Goal: Complete application form: Complete application form

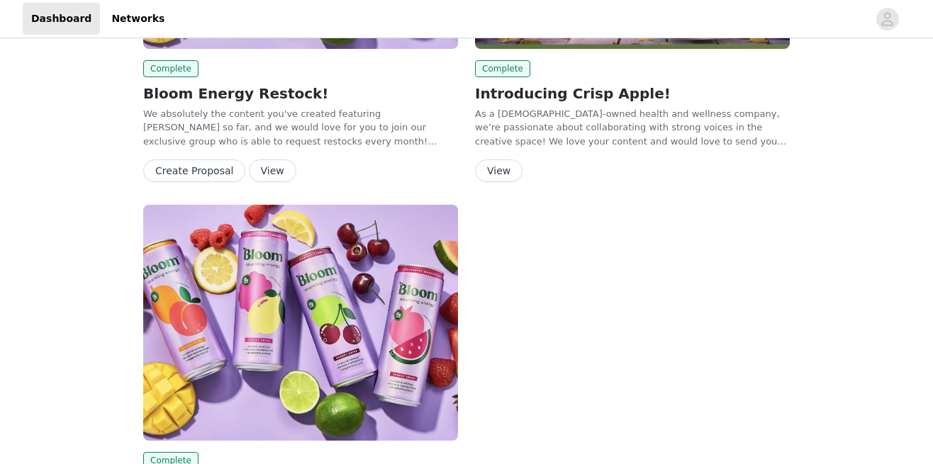
scroll to position [660, 0]
click at [486, 159] on button "View" at bounding box center [498, 170] width 47 height 23
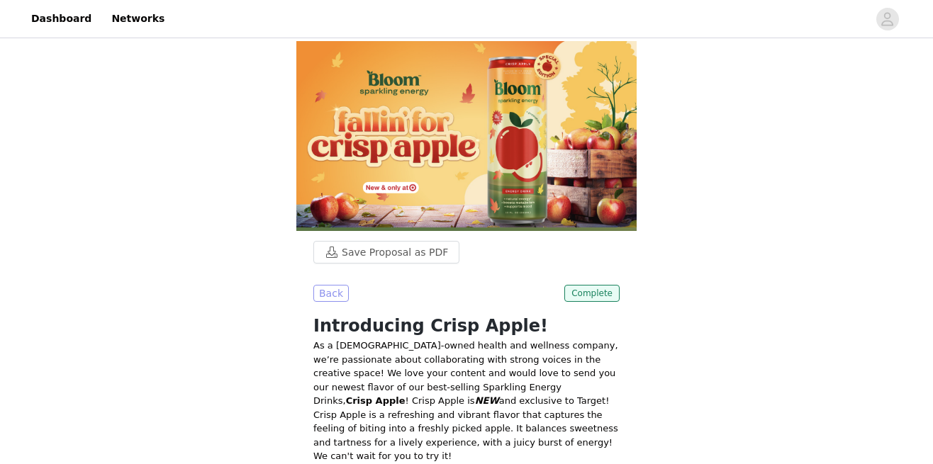
click at [323, 296] on button "Back" at bounding box center [330, 293] width 35 height 17
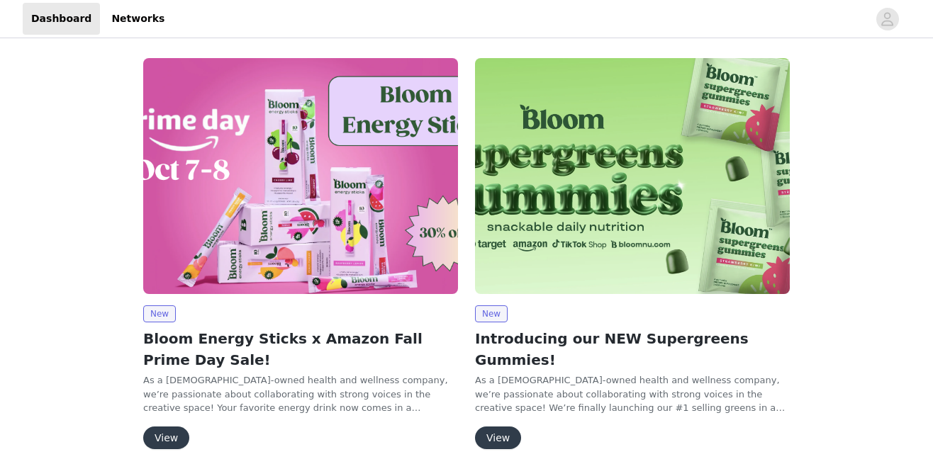
click at [493, 427] on button "View" at bounding box center [498, 438] width 46 height 23
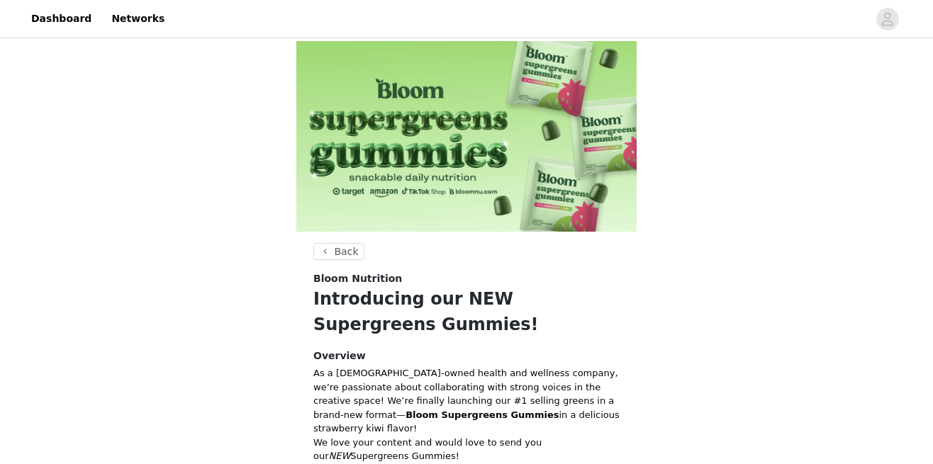
scroll to position [263, 0]
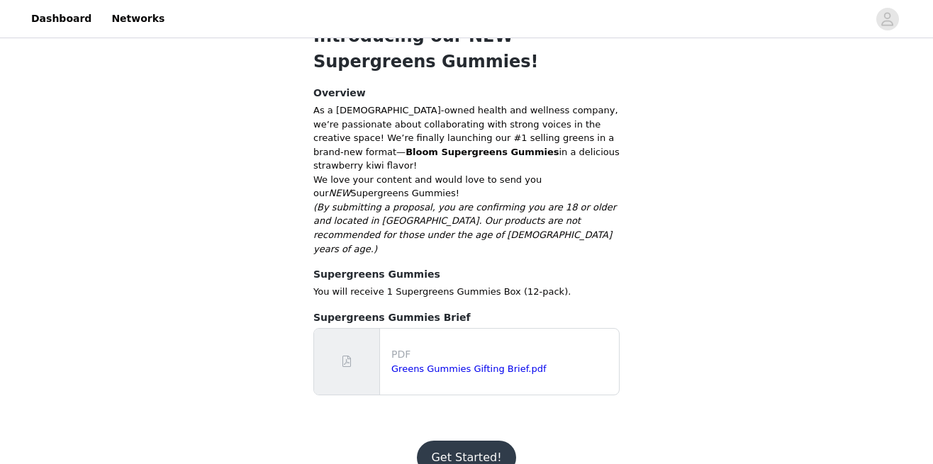
click at [454, 441] on button "Get Started!" at bounding box center [466, 458] width 99 height 34
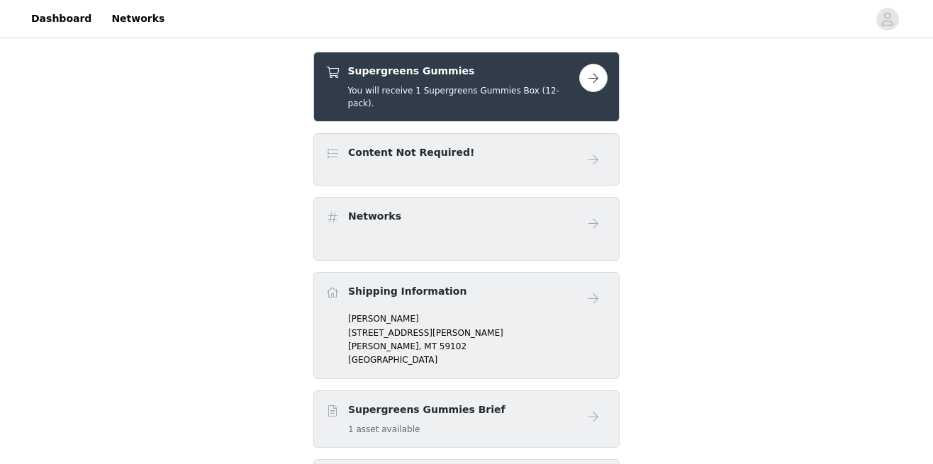
scroll to position [256, 0]
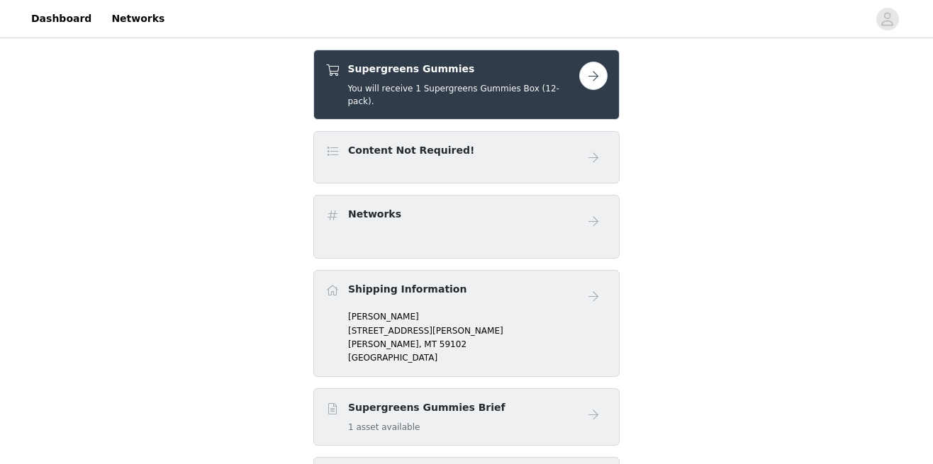
click at [469, 222] on div "Networks" at bounding box center [466, 221] width 282 height 28
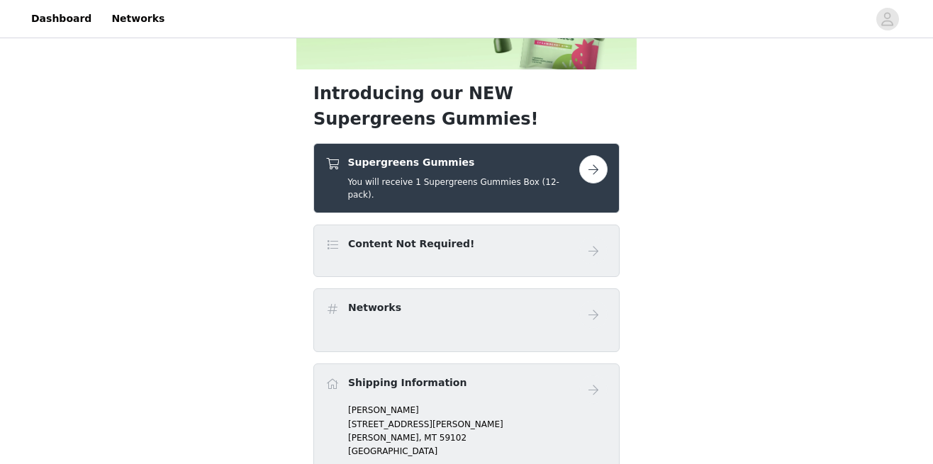
scroll to position [162, 0]
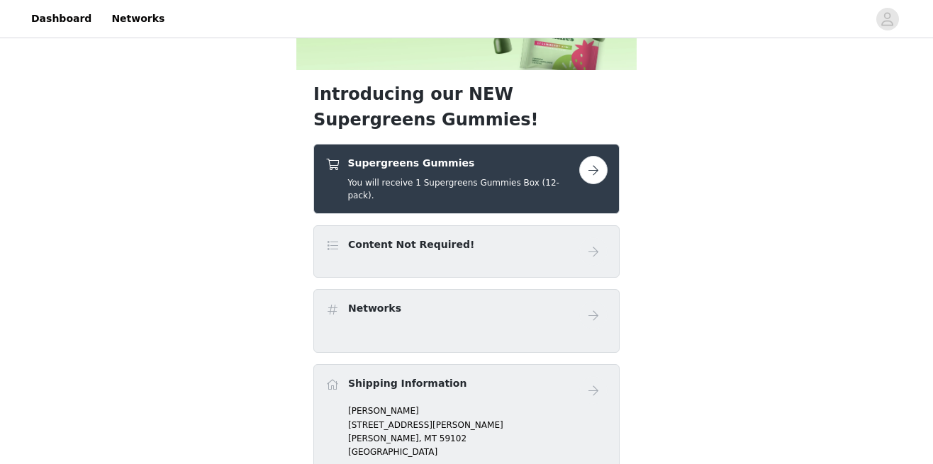
click at [588, 170] on button "button" at bounding box center [593, 170] width 28 height 28
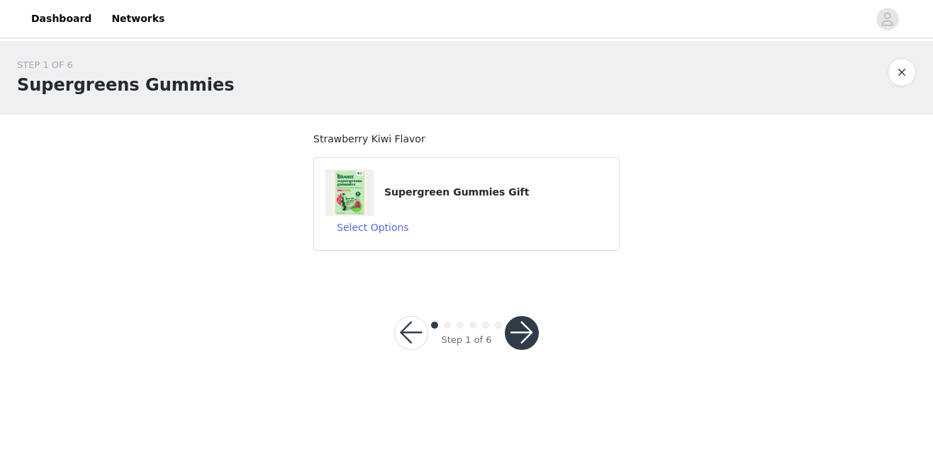
click at [522, 334] on button "button" at bounding box center [522, 333] width 34 height 34
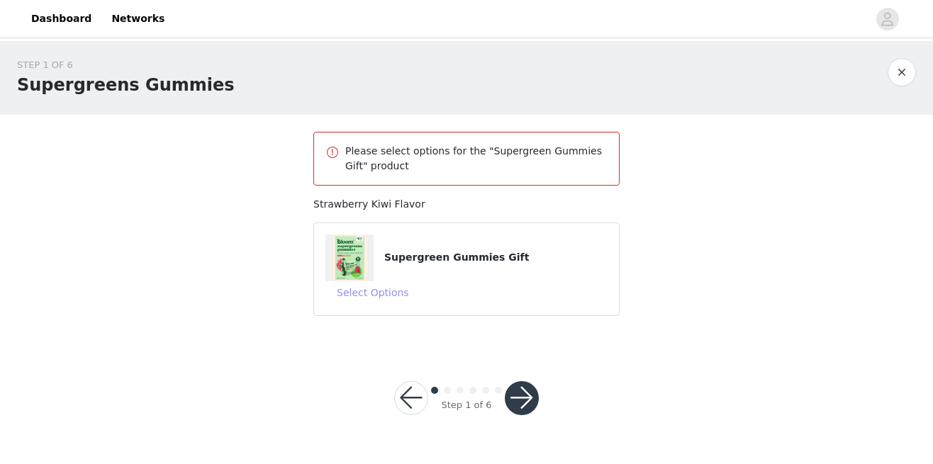
click at [358, 291] on button "Select Options" at bounding box center [372, 292] width 95 height 23
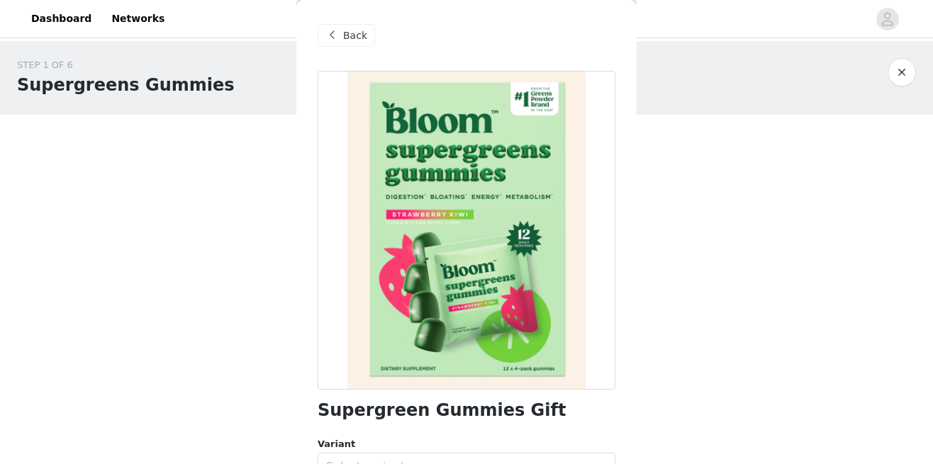
scroll to position [77, 0]
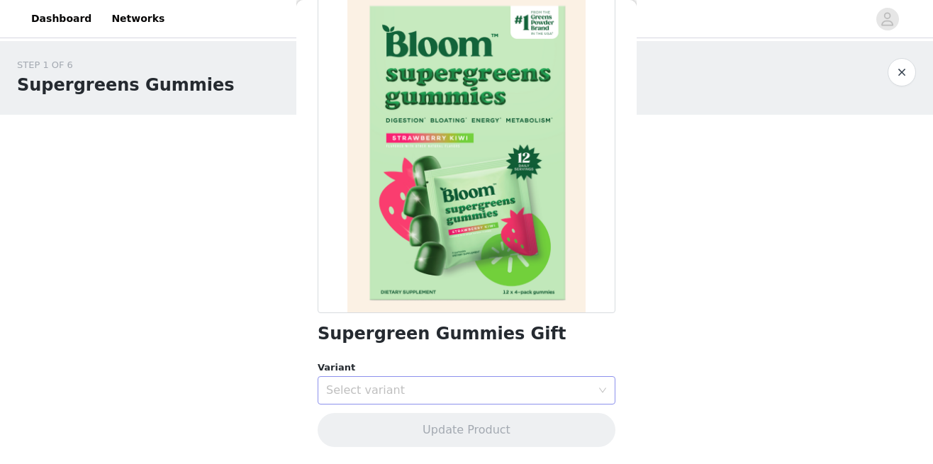
click at [359, 384] on div "Select variant" at bounding box center [458, 391] width 265 height 14
click at [367, 417] on li "Strawberry Kiwi" at bounding box center [467, 421] width 298 height 23
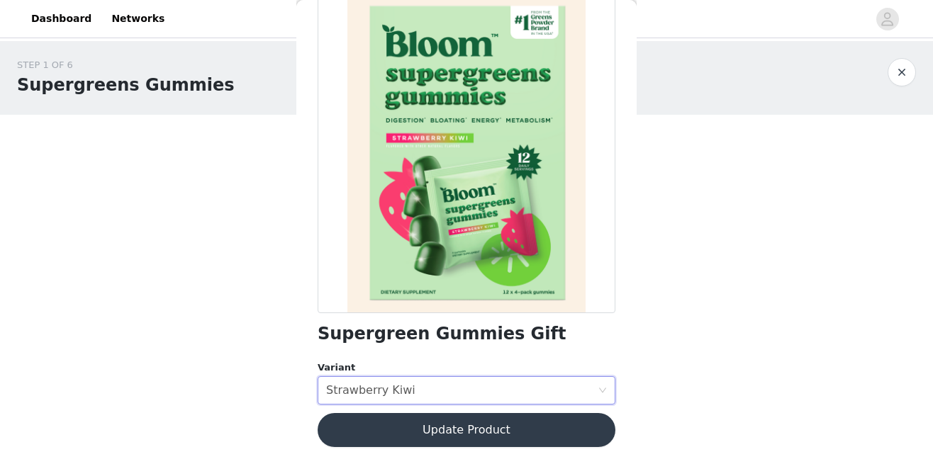
click at [403, 438] on button "Update Product" at bounding box center [467, 430] width 298 height 34
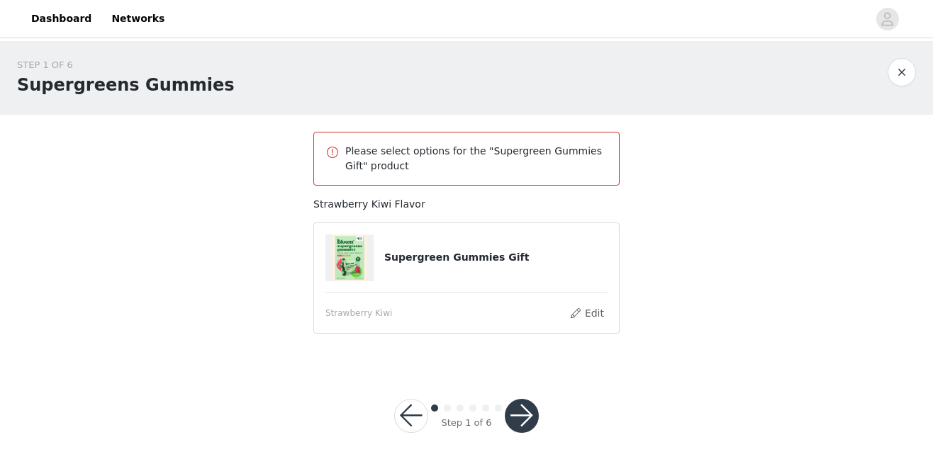
click at [520, 415] on button "button" at bounding box center [522, 416] width 34 height 34
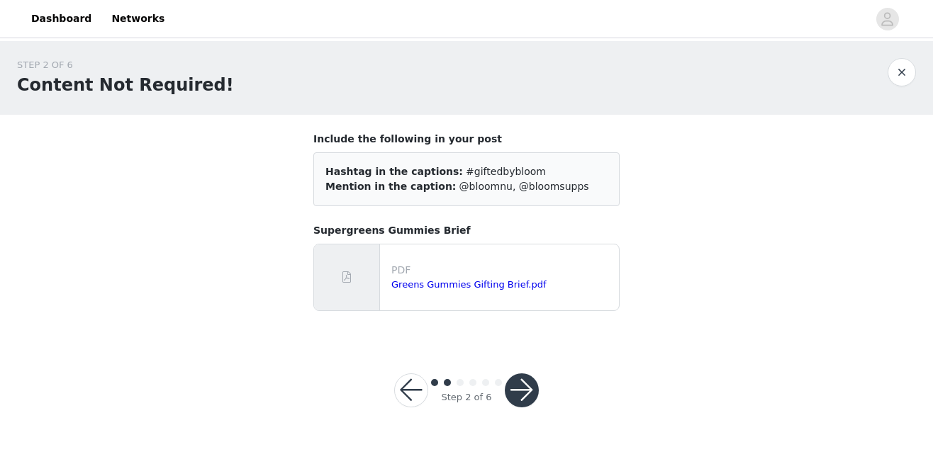
click at [524, 401] on button "button" at bounding box center [522, 391] width 34 height 34
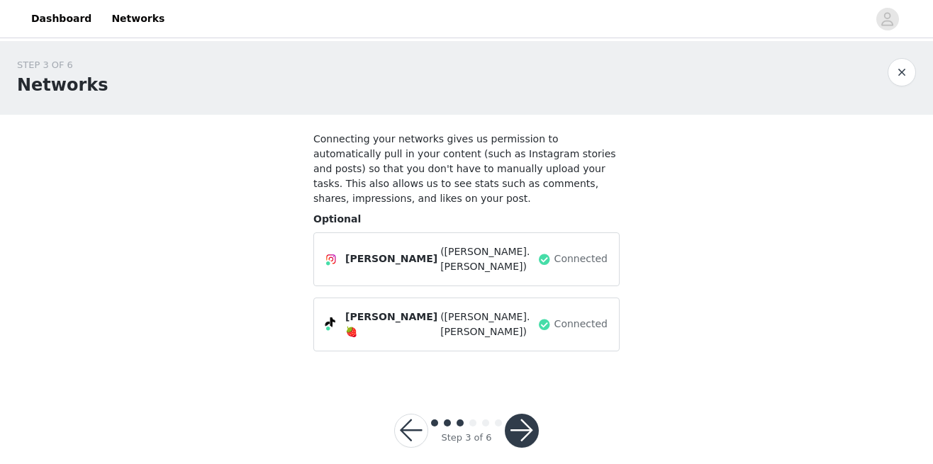
click at [528, 414] on button "button" at bounding box center [522, 431] width 34 height 34
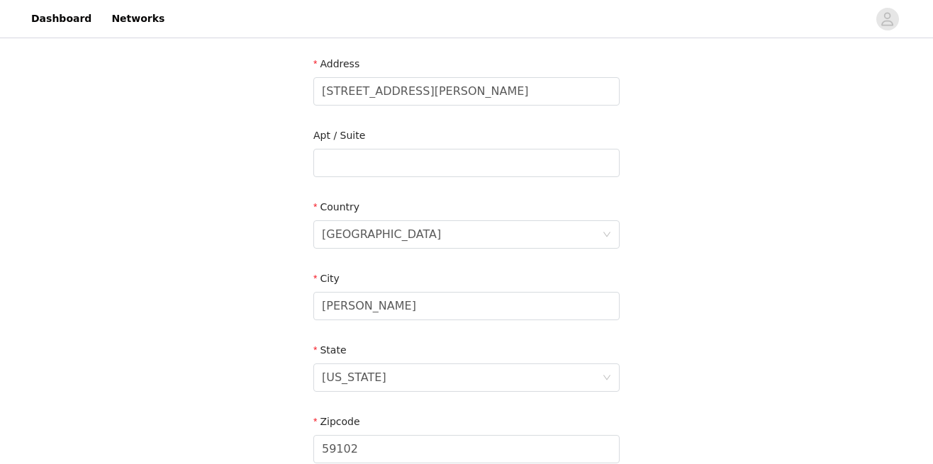
scroll to position [503, 0]
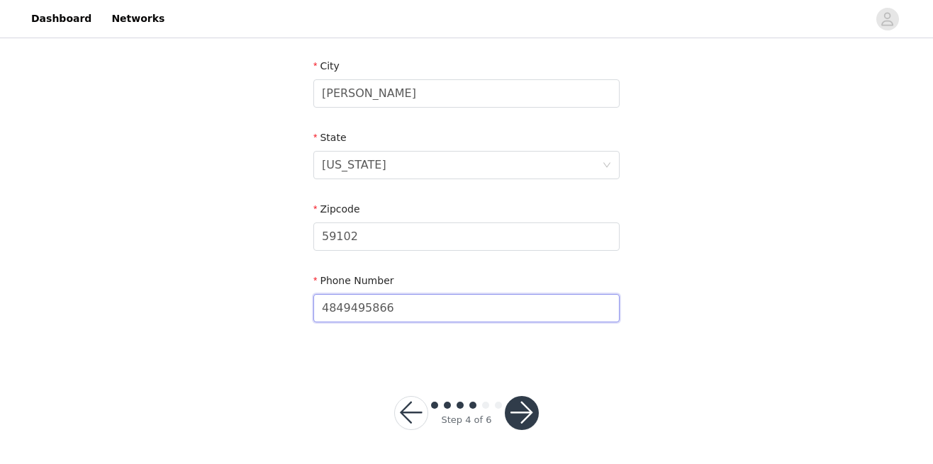
click at [434, 315] on input "4849495866" at bounding box center [466, 308] width 306 height 28
type input "2678278352"
click at [522, 408] on button "button" at bounding box center [522, 413] width 34 height 34
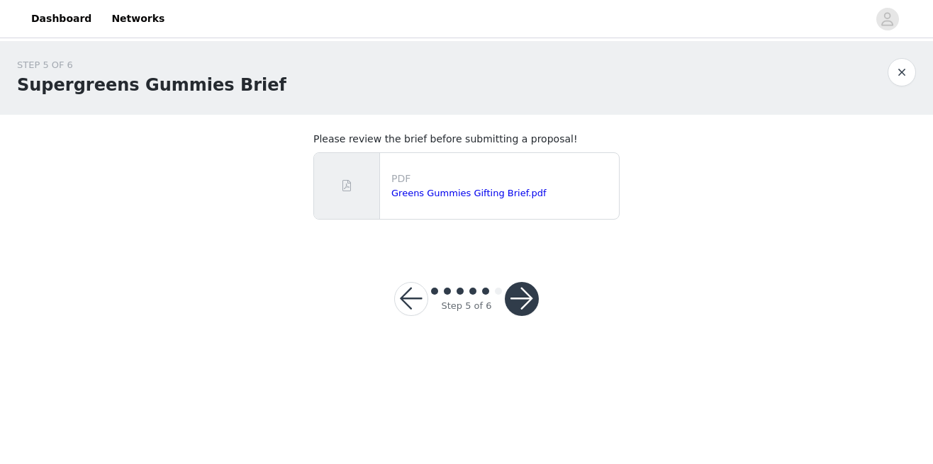
click at [519, 303] on button "button" at bounding box center [522, 299] width 34 height 34
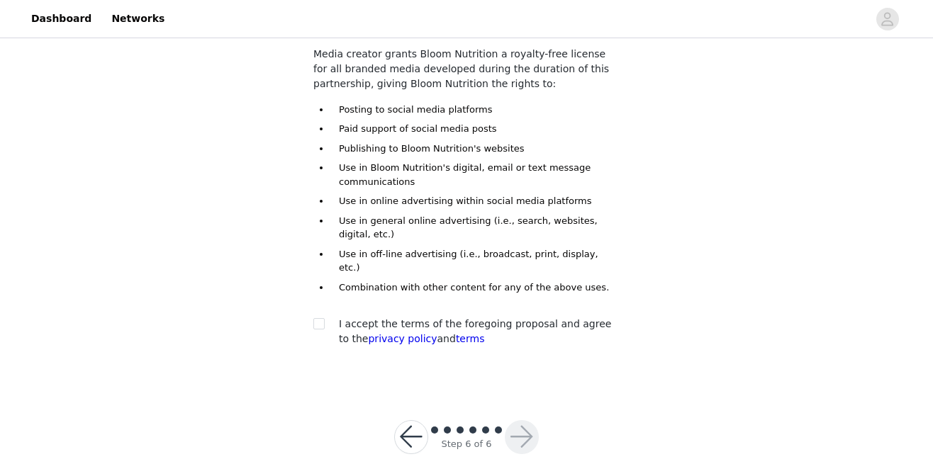
scroll to position [116, 0]
click at [320, 320] on span at bounding box center [318, 325] width 11 height 11
click at [320, 320] on input "checkbox" at bounding box center [318, 325] width 10 height 10
checkbox input "true"
click at [522, 423] on button "button" at bounding box center [522, 439] width 34 height 34
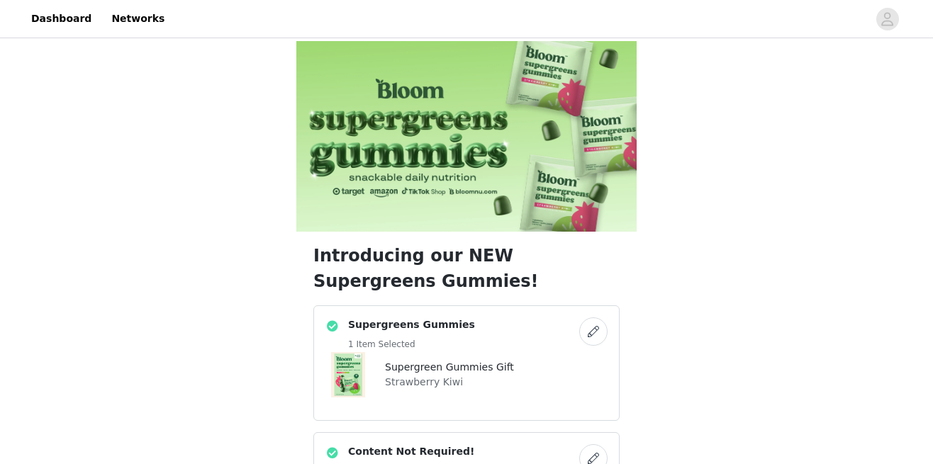
scroll to position [754, 0]
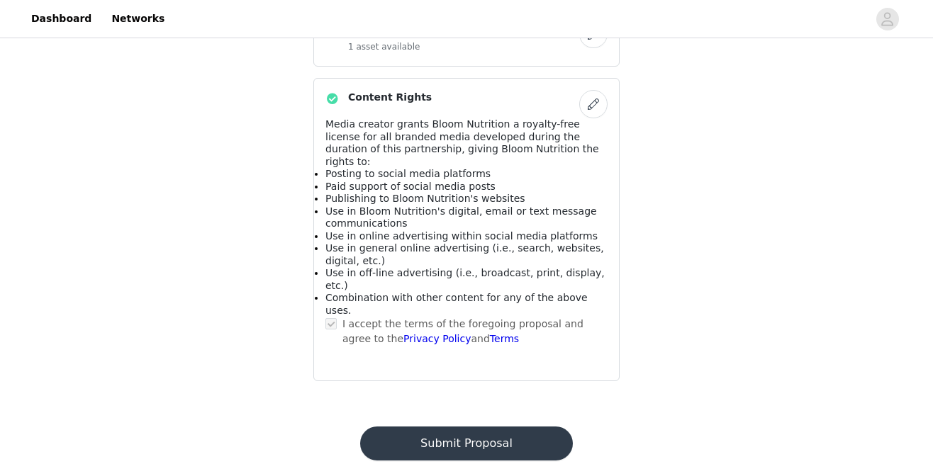
click at [468, 427] on button "Submit Proposal" at bounding box center [466, 444] width 212 height 34
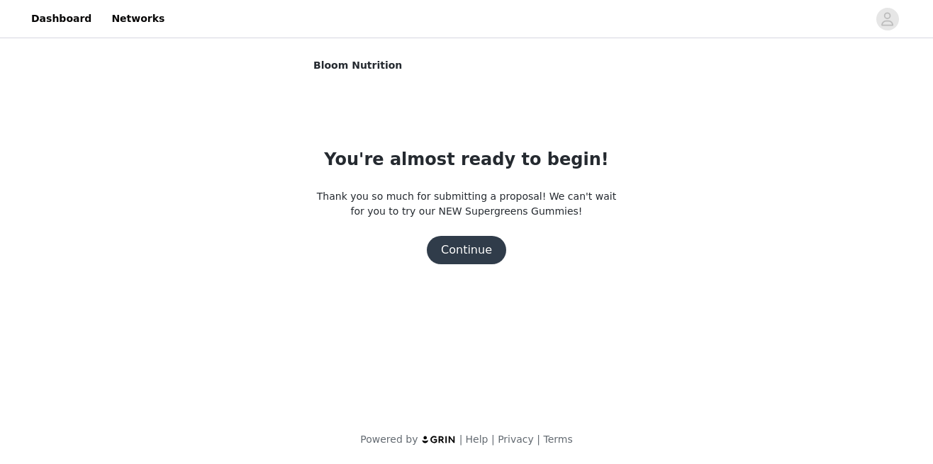
click at [487, 249] on button "Continue" at bounding box center [466, 250] width 79 height 28
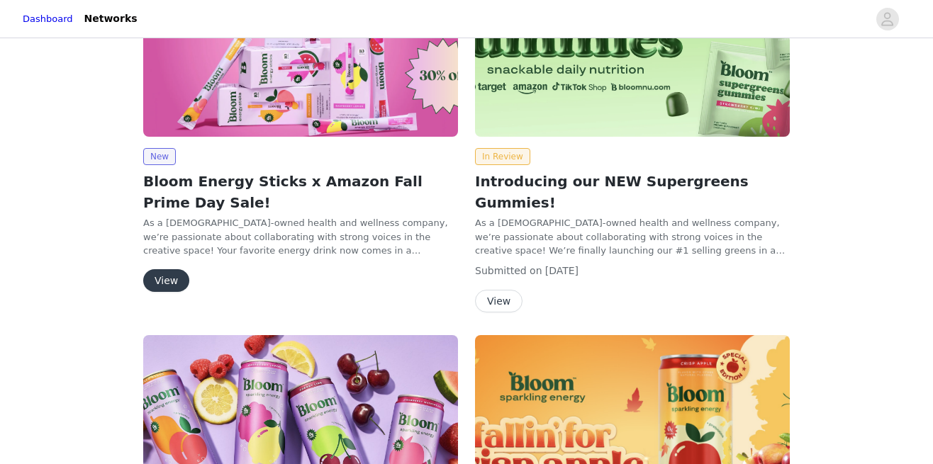
scroll to position [175, 0]
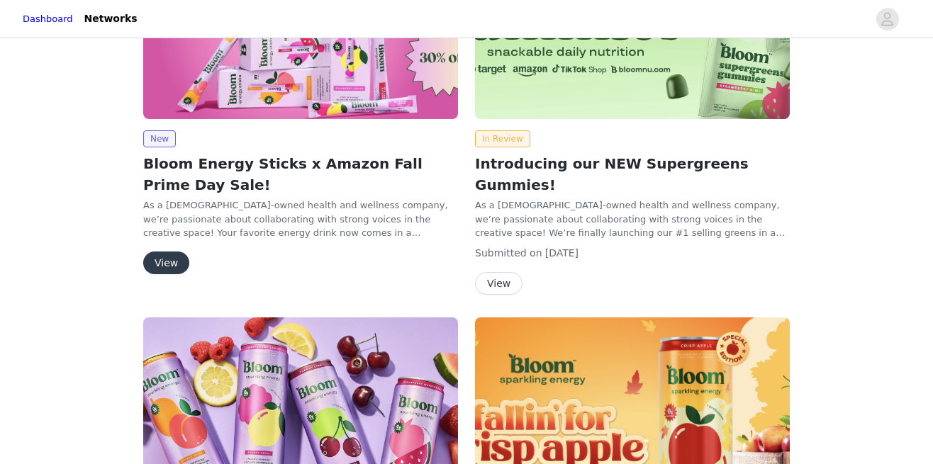
click at [160, 266] on button "View" at bounding box center [166, 263] width 46 height 23
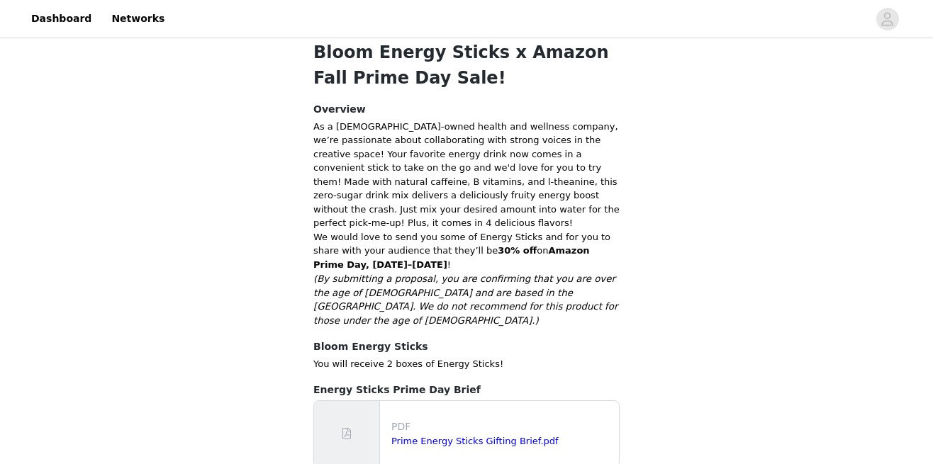
scroll to position [332, 0]
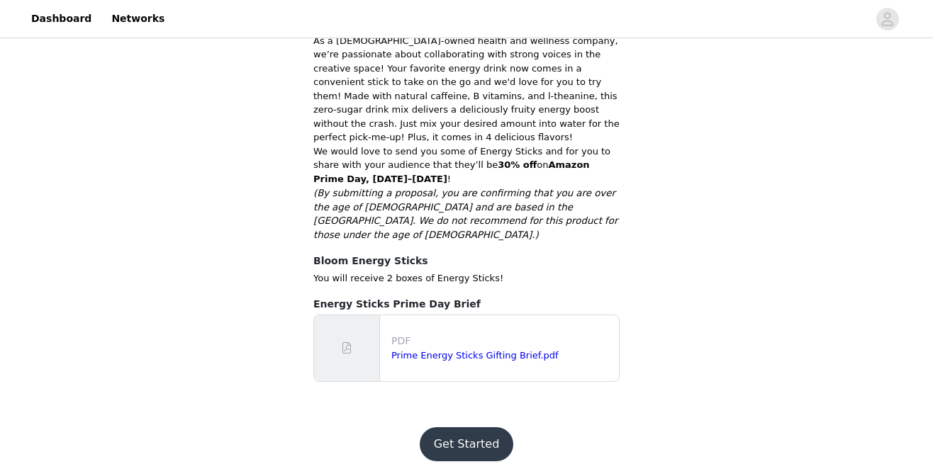
click at [452, 427] on button "Get Started" at bounding box center [467, 444] width 94 height 34
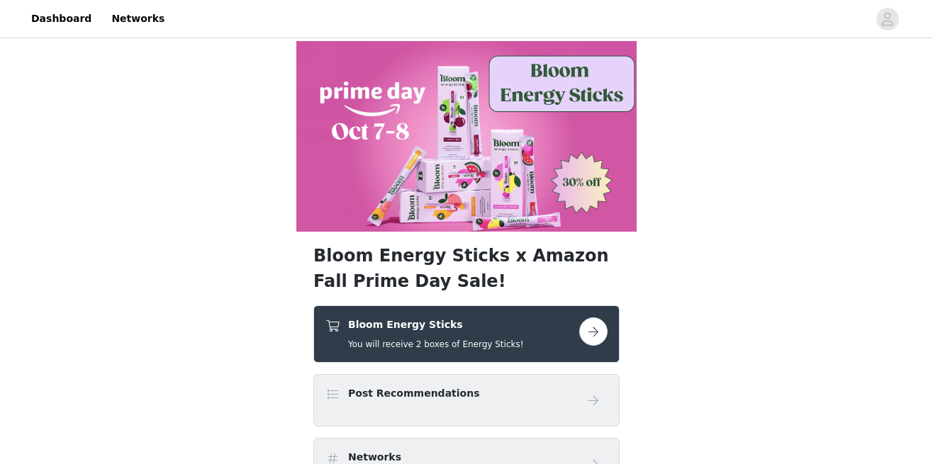
click at [593, 334] on button "button" at bounding box center [593, 332] width 28 height 28
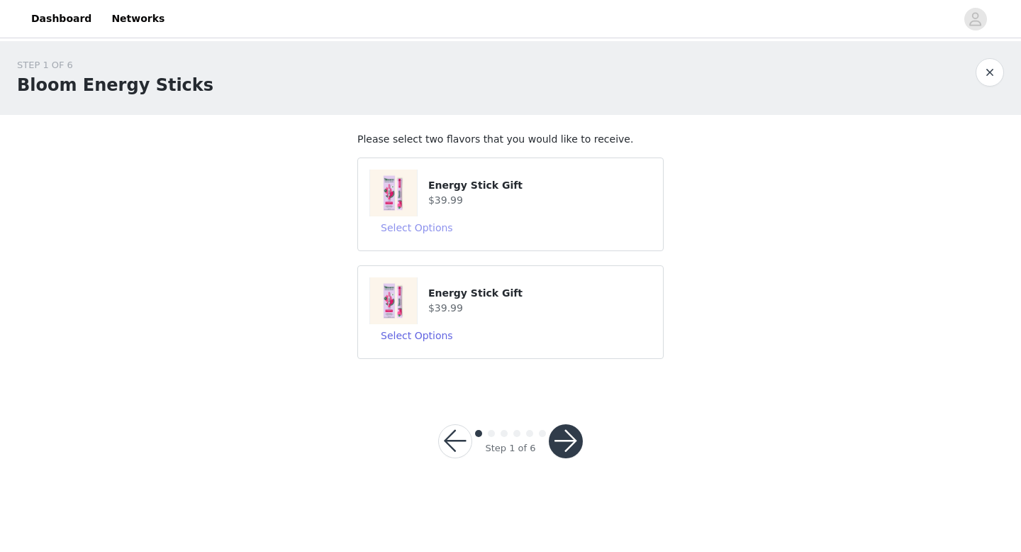
click at [393, 225] on button "Select Options" at bounding box center [416, 227] width 95 height 23
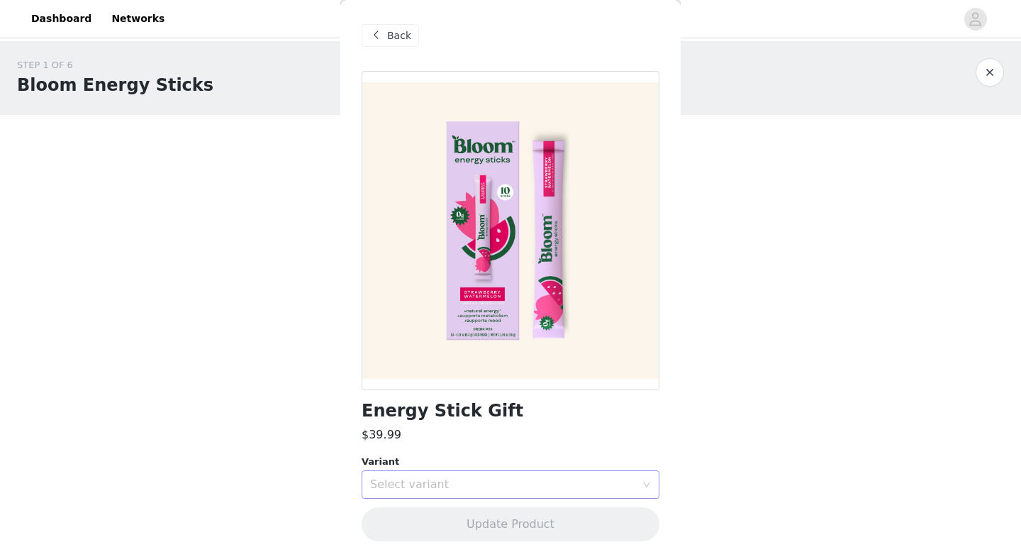
click at [413, 464] on div "Select variant" at bounding box center [506, 484] width 272 height 27
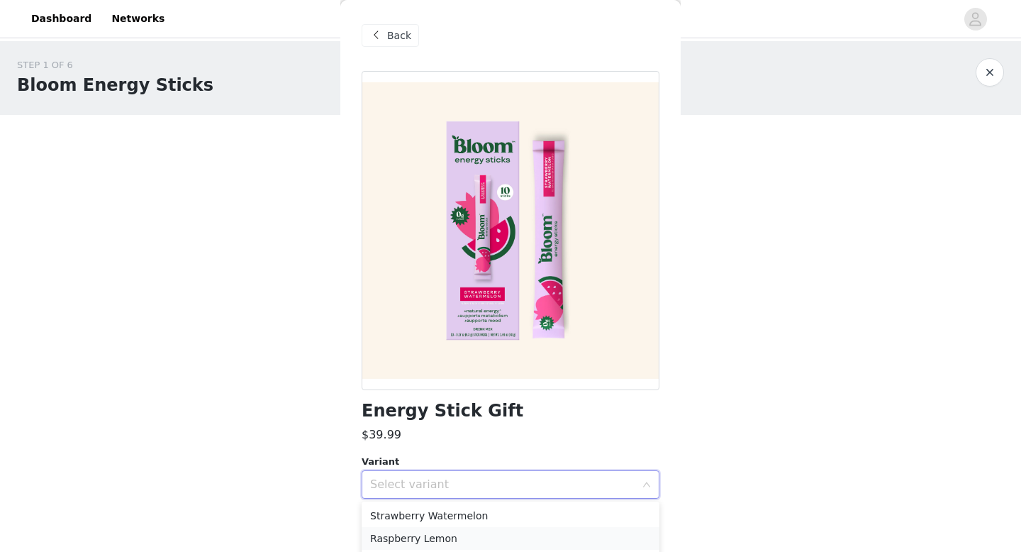
scroll to position [46, 0]
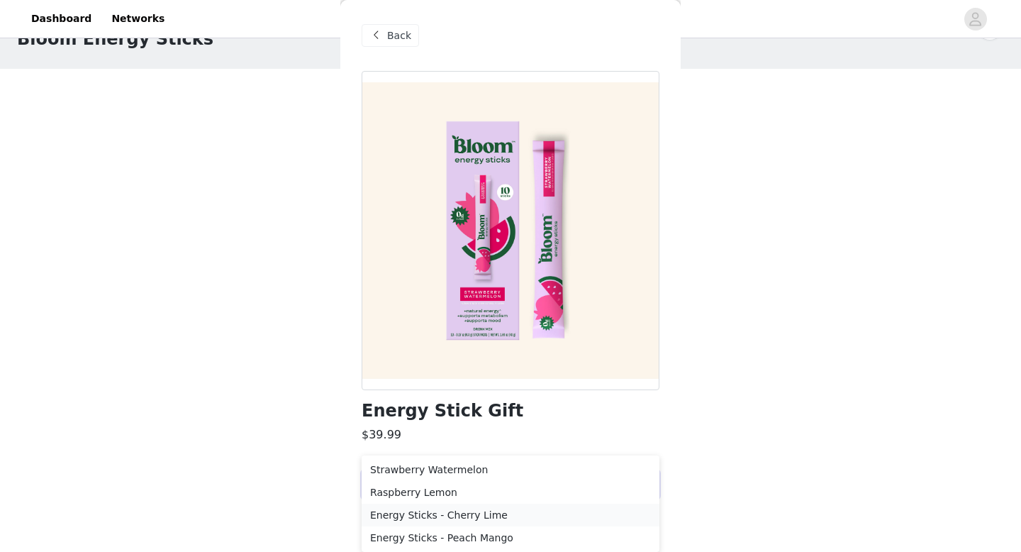
click at [427, 464] on li "Energy Sticks - Cherry Lime" at bounding box center [511, 514] width 298 height 23
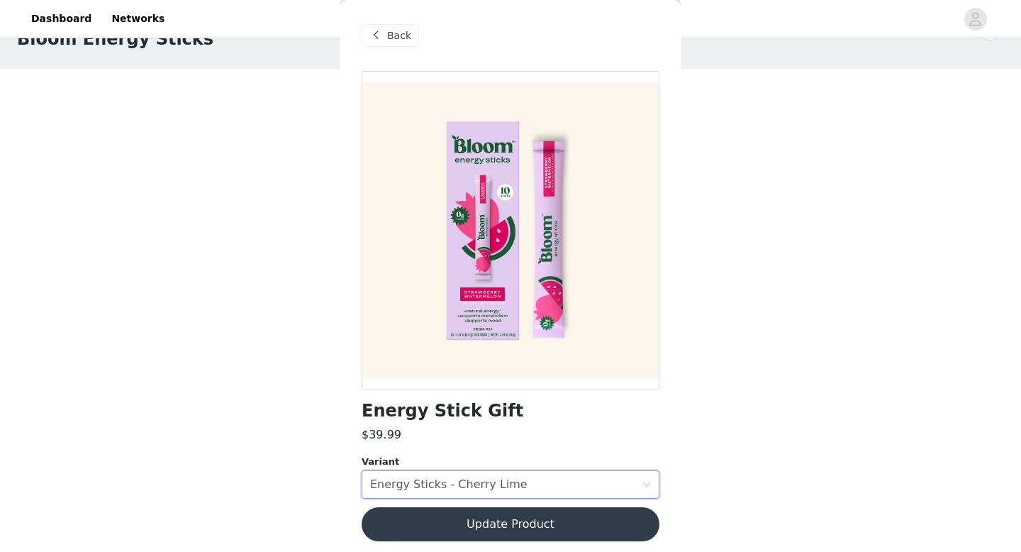
scroll to position [0, 0]
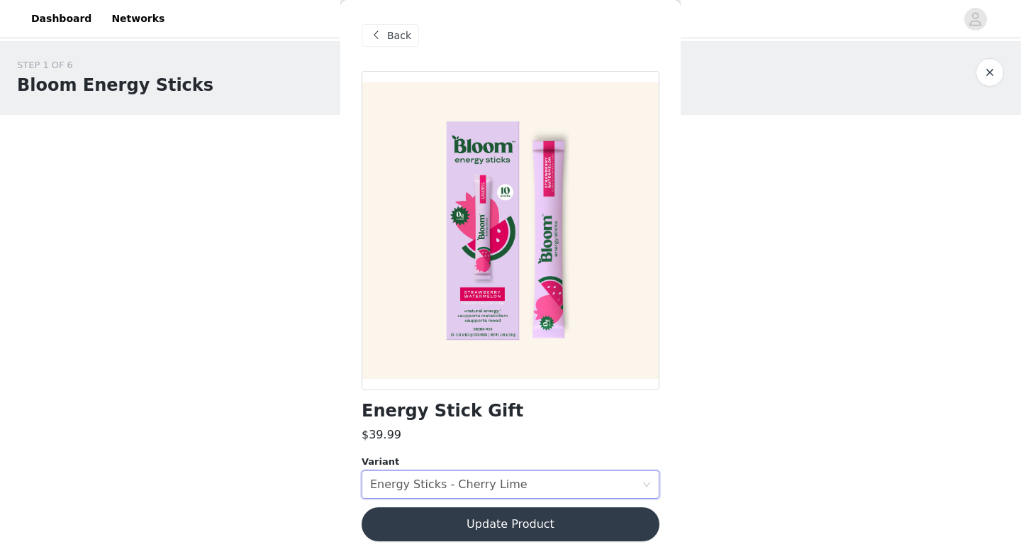
click at [454, 464] on button "Update Product" at bounding box center [511, 524] width 298 height 34
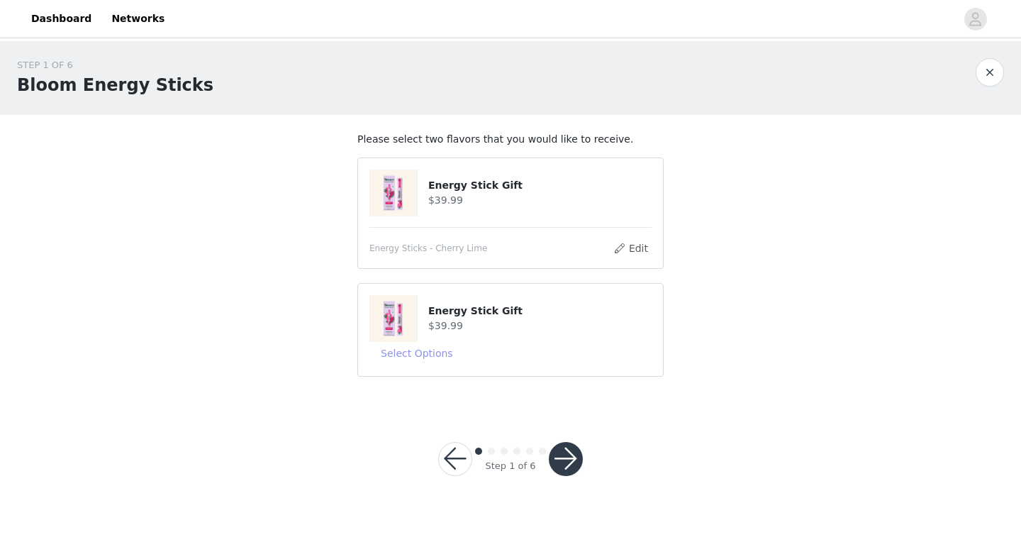
click at [418, 358] on button "Select Options" at bounding box center [416, 353] width 95 height 23
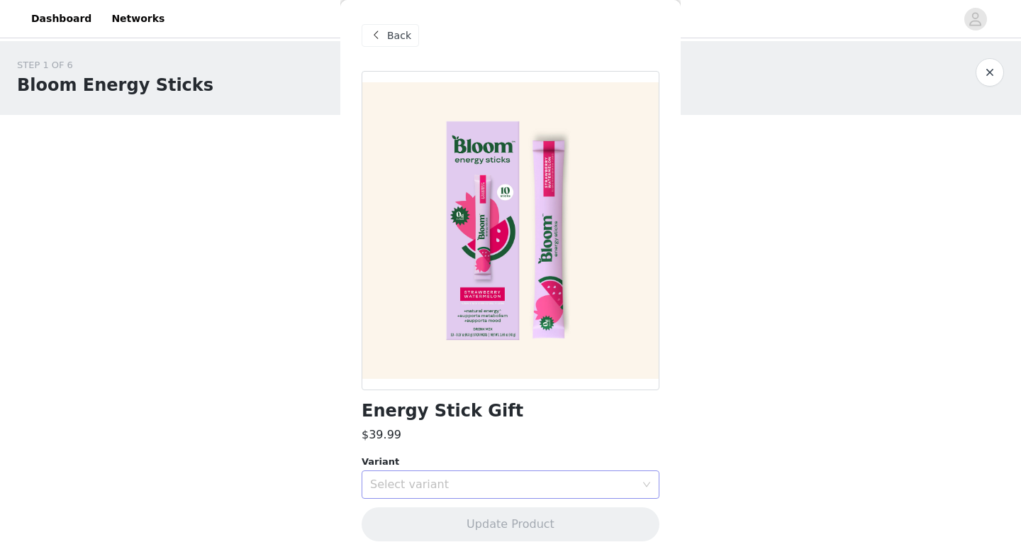
click at [410, 464] on div "Select variant" at bounding box center [502, 484] width 265 height 14
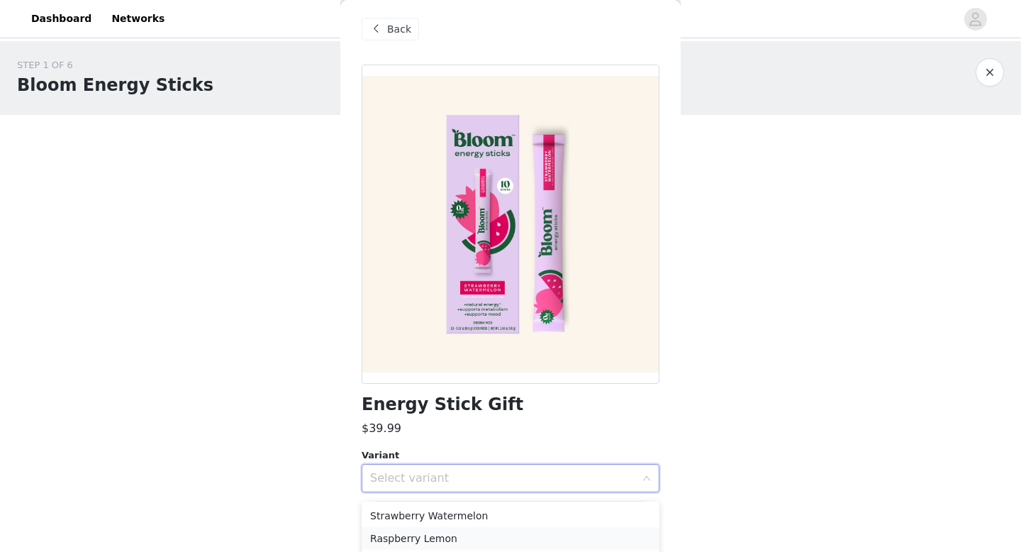
scroll to position [46, 0]
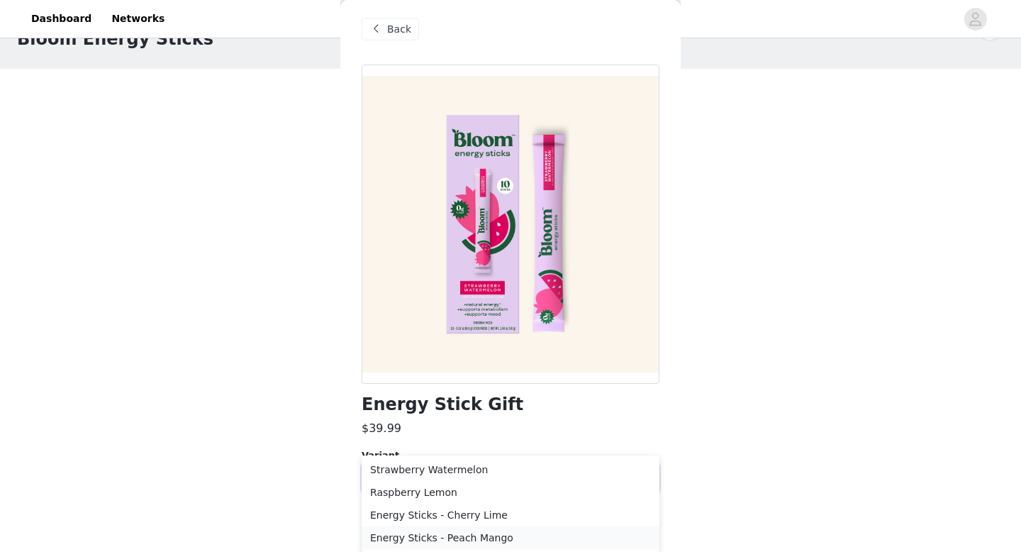
click at [430, 464] on li "Energy Sticks - Peach Mango" at bounding box center [511, 537] width 298 height 23
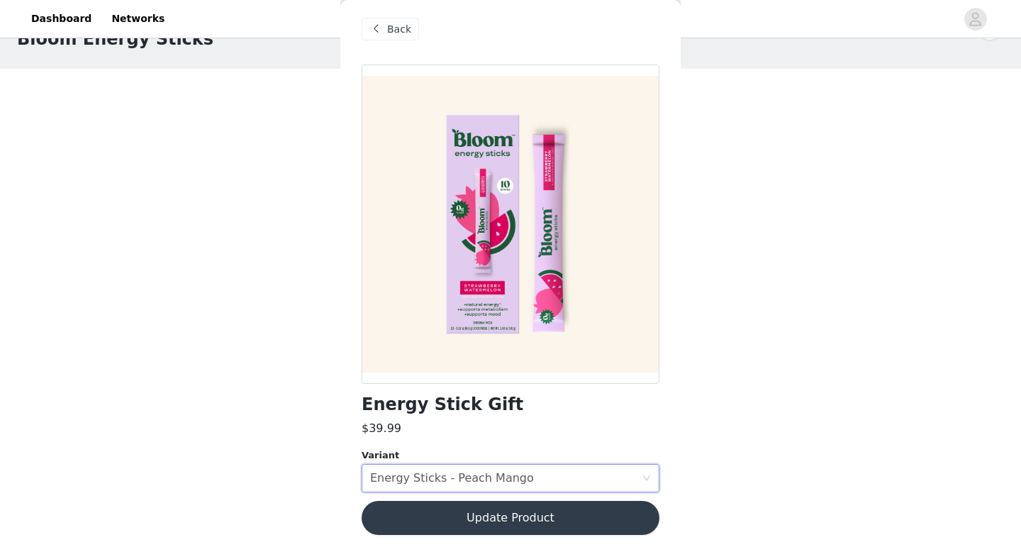
scroll to position [0, 0]
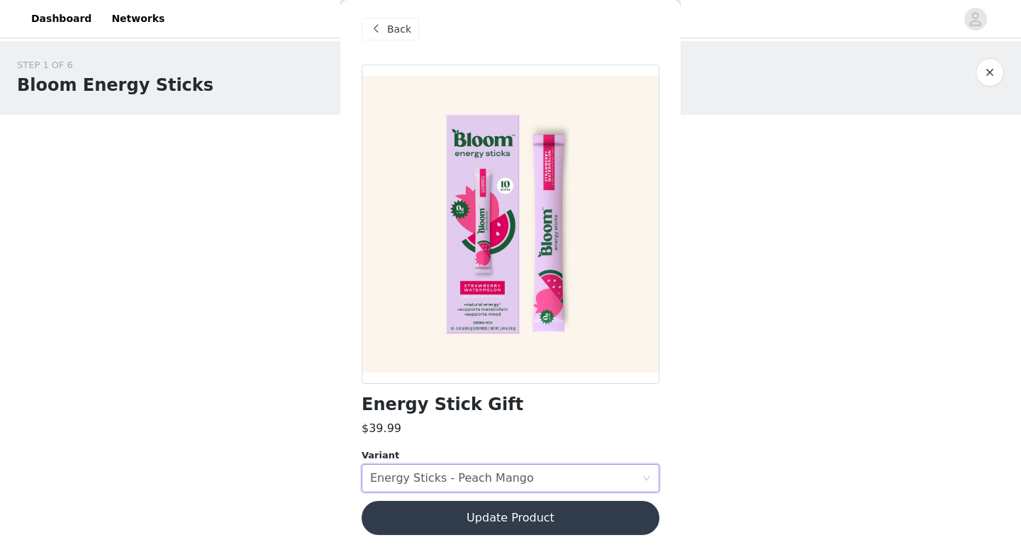
click at [468, 464] on button "Update Product" at bounding box center [511, 517] width 298 height 34
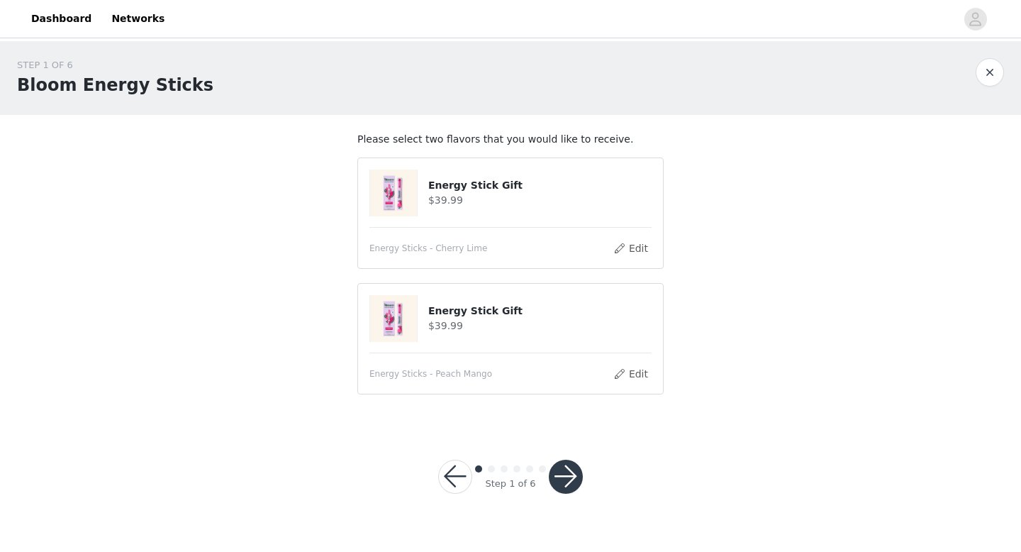
click at [557, 464] on button "button" at bounding box center [566, 476] width 34 height 34
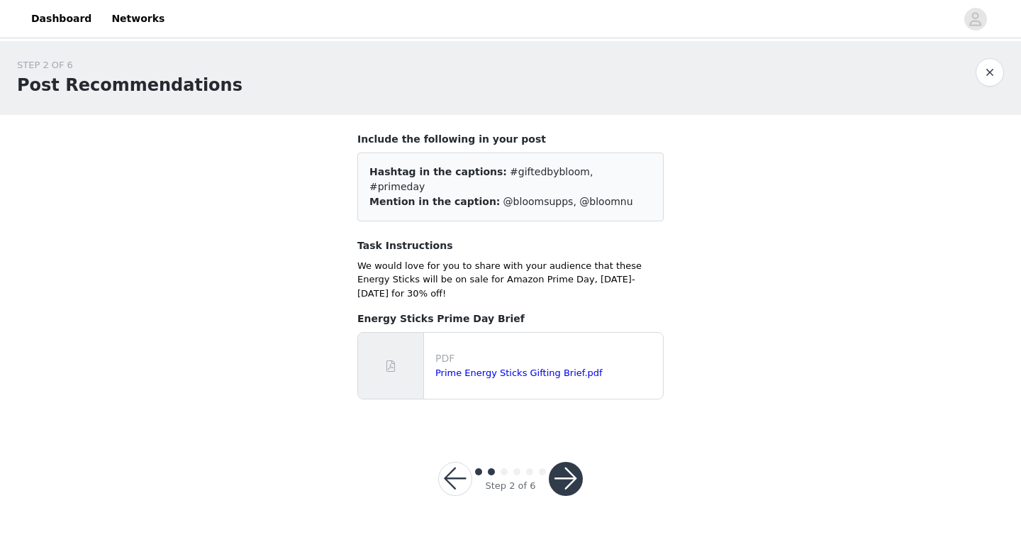
click at [556, 461] on button "button" at bounding box center [566, 478] width 34 height 34
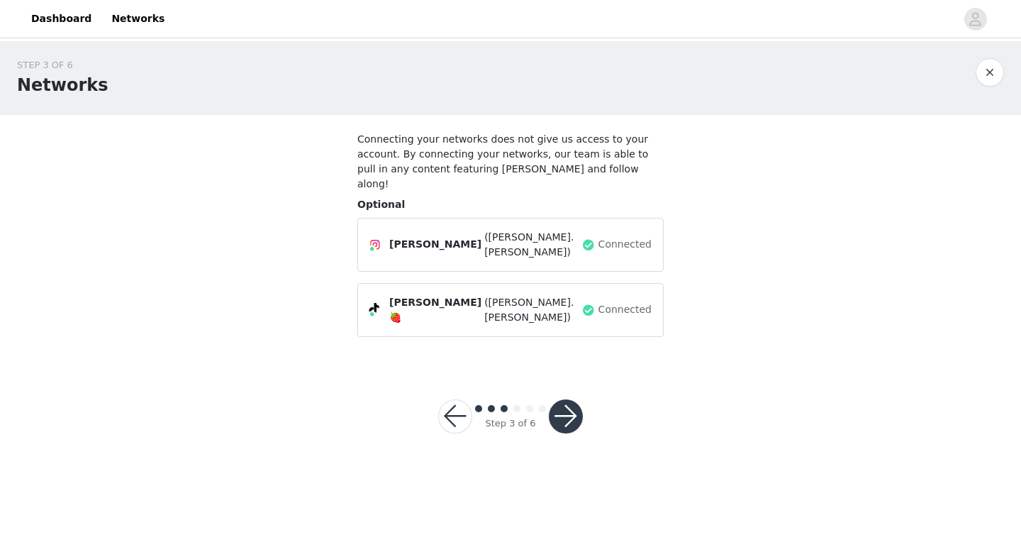
click at [570, 399] on button "button" at bounding box center [566, 416] width 34 height 34
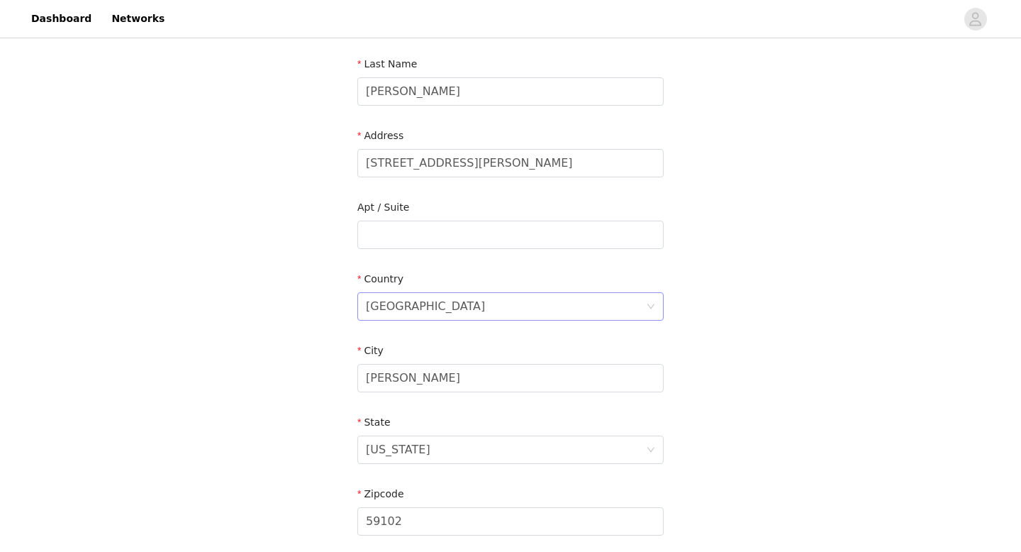
scroll to position [415, 0]
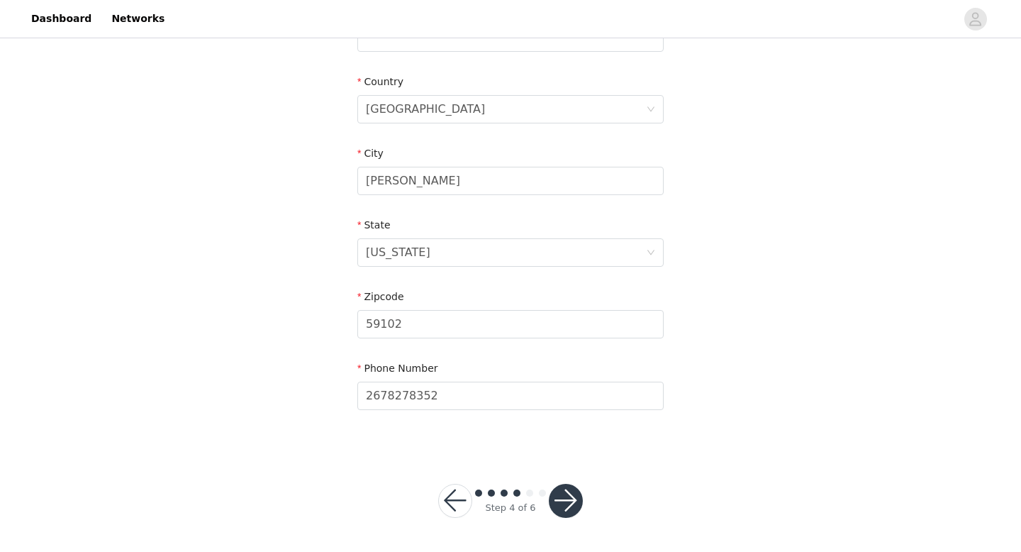
click at [567, 464] on button "button" at bounding box center [566, 500] width 34 height 34
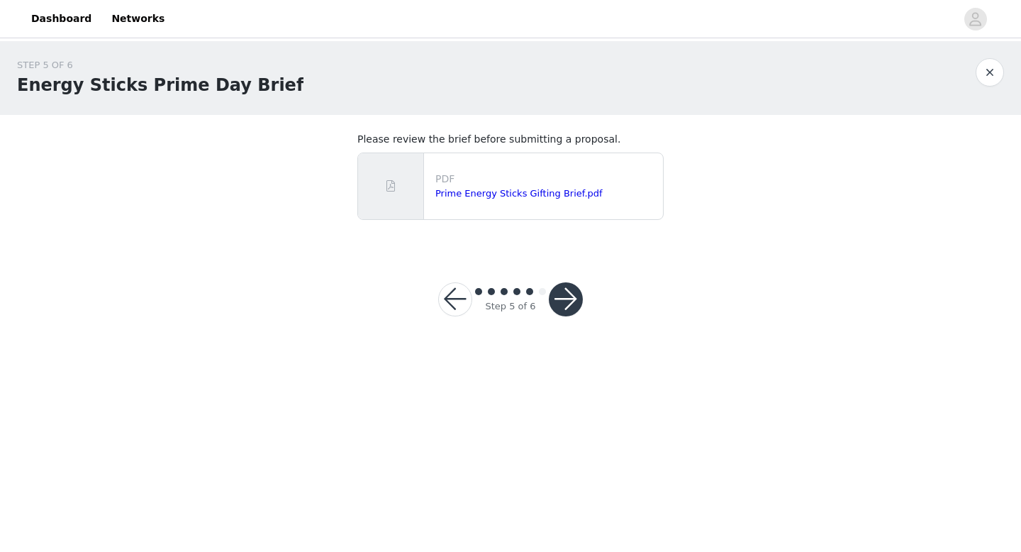
click at [571, 308] on button "button" at bounding box center [566, 299] width 34 height 34
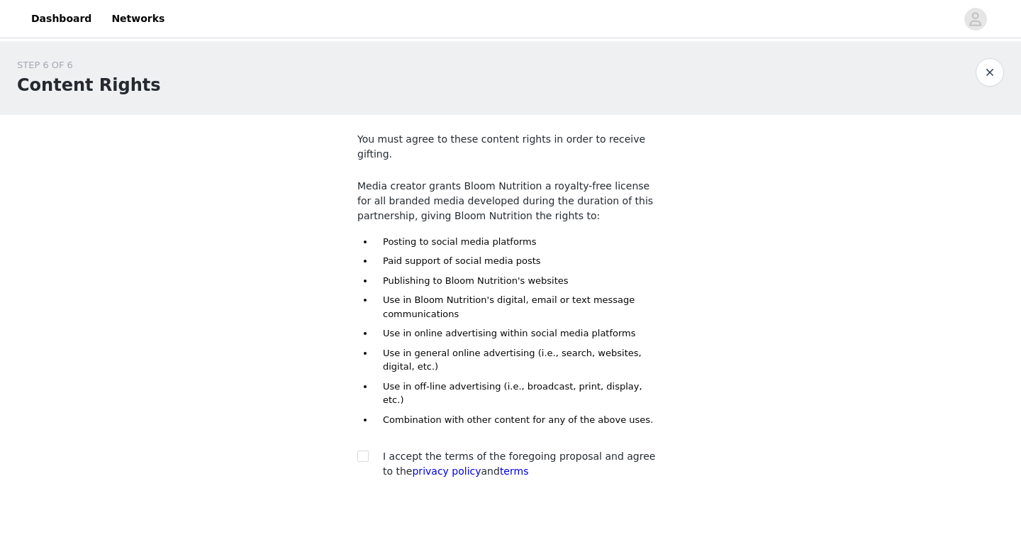
scroll to position [40, 0]
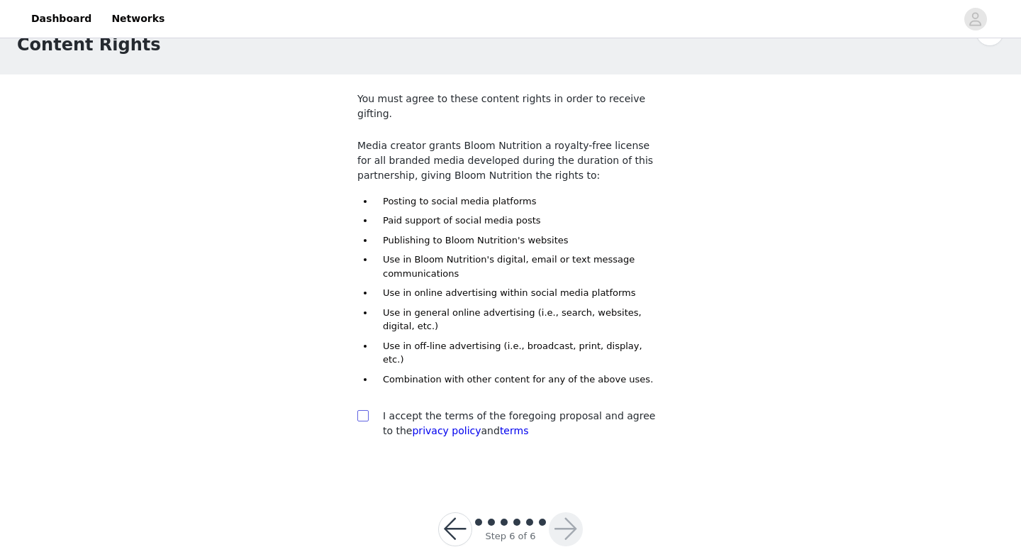
click at [359, 410] on input "checkbox" at bounding box center [362, 415] width 10 height 10
checkbox input "true"
click at [573, 464] on div at bounding box center [566, 529] width 34 height 34
click at [570, 464] on button "button" at bounding box center [566, 529] width 34 height 34
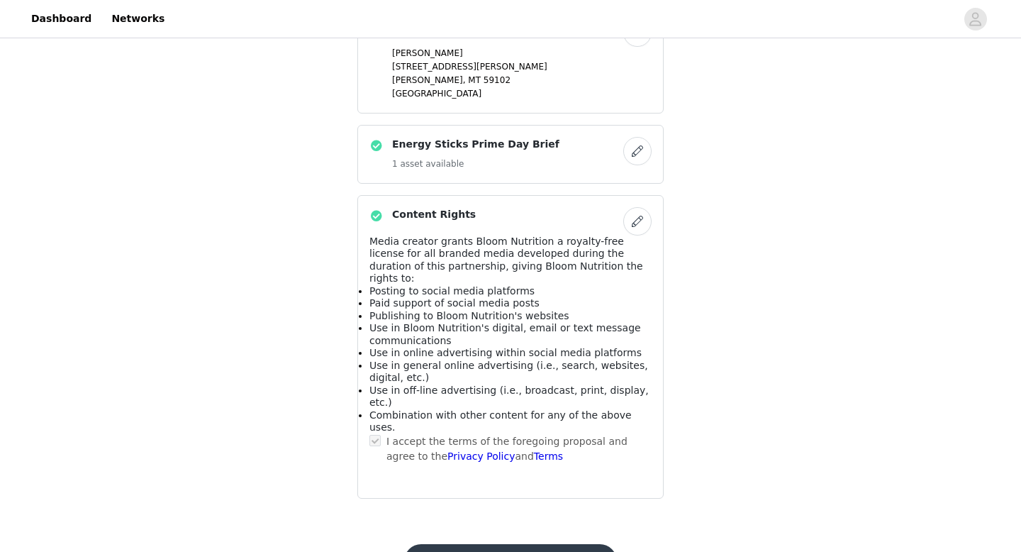
scroll to position [724, 0]
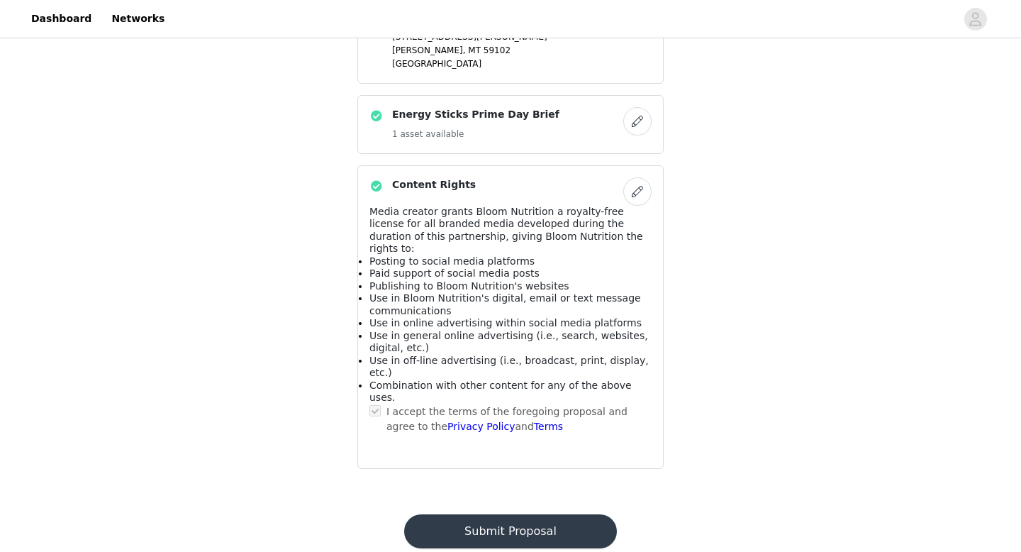
click at [441, 464] on button "Submit Proposal" at bounding box center [510, 531] width 212 height 34
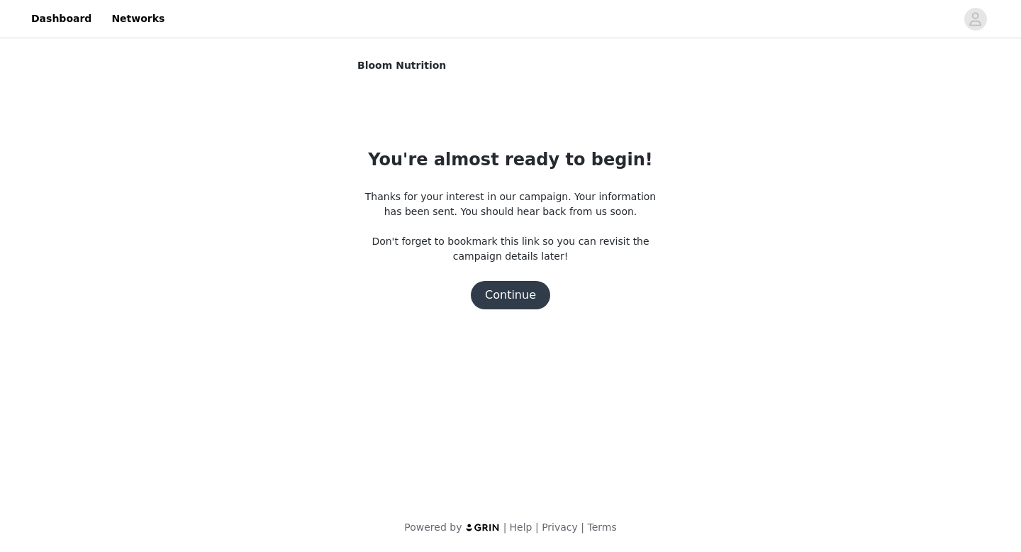
scroll to position [0, 0]
click at [502, 290] on button "Continue" at bounding box center [510, 295] width 79 height 28
